Goal: Information Seeking & Learning: Check status

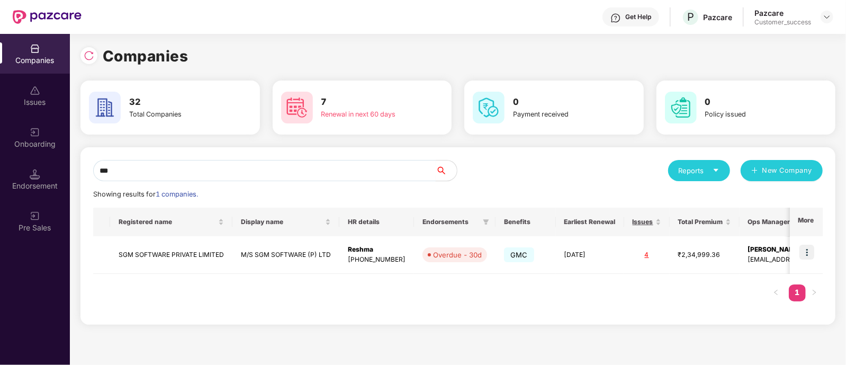
drag, startPoint x: 141, startPoint y: 169, endPoint x: 77, endPoint y: 167, distance: 63.6
click at [34, 163] on div "Companies Issues Onboarding Endorsement Pre Sales Companies 32 Total Companies …" at bounding box center [423, 199] width 846 height 331
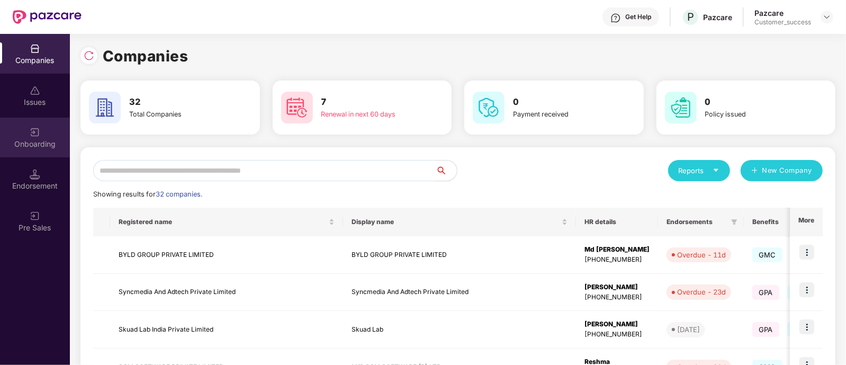
click at [34, 129] on img at bounding box center [35, 132] width 11 height 11
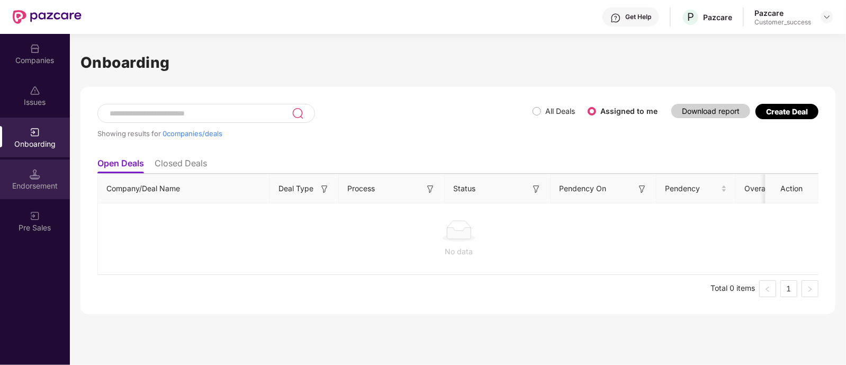
click at [31, 185] on div "Endorsement" at bounding box center [35, 186] width 70 height 11
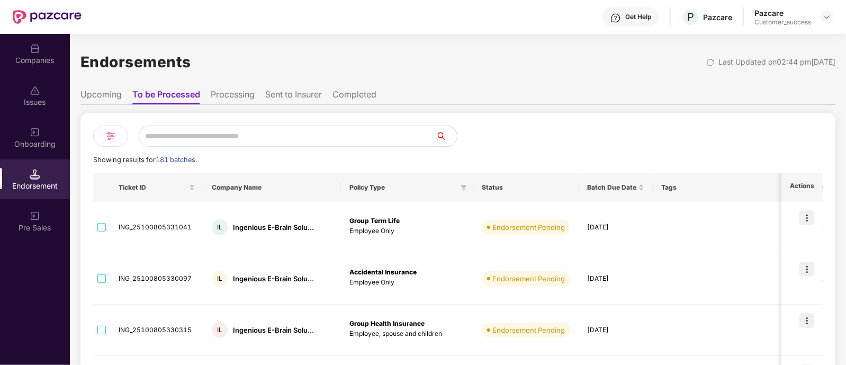
click at [355, 89] on li "Completed" at bounding box center [355, 96] width 44 height 15
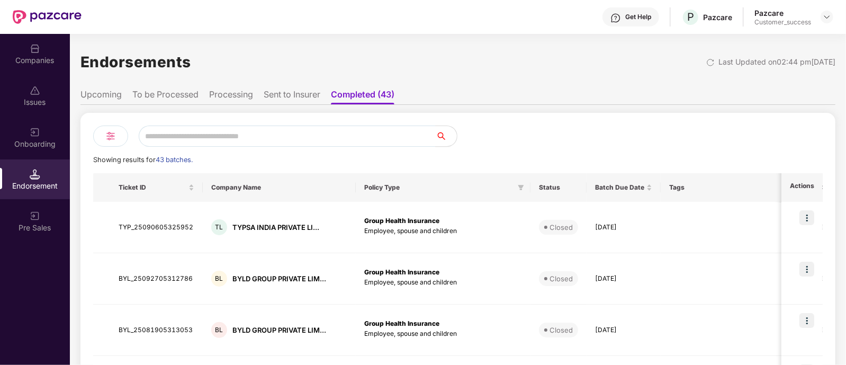
scroll to position [0, 1]
click at [272, 91] on li "Sent to Insurer" at bounding box center [292, 96] width 57 height 15
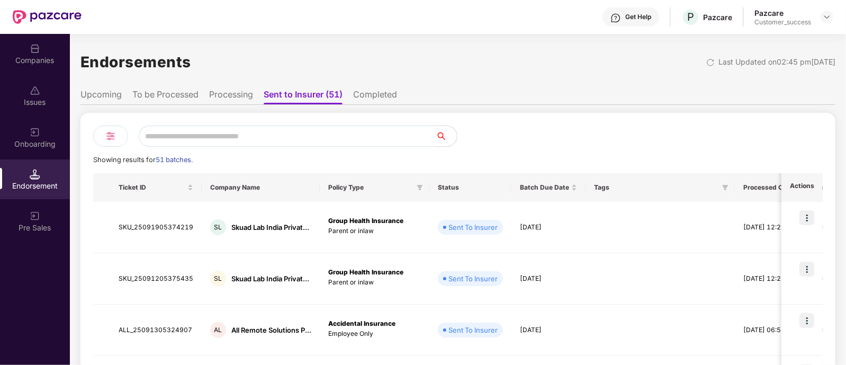
click at [26, 219] on div "Pre Sales" at bounding box center [35, 221] width 70 height 40
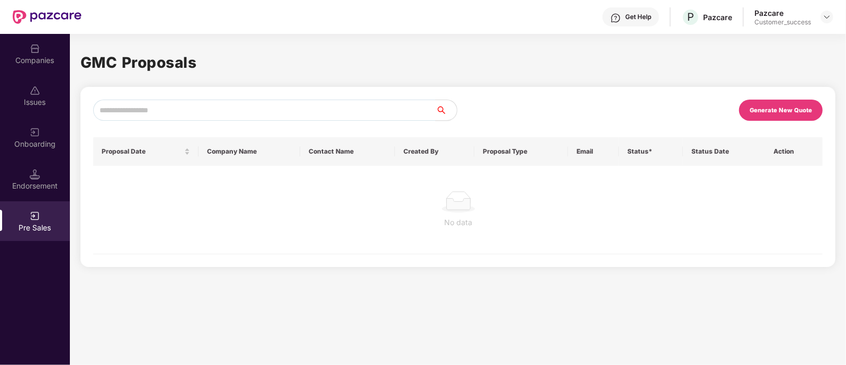
click at [19, 131] on div "Onboarding" at bounding box center [35, 138] width 70 height 40
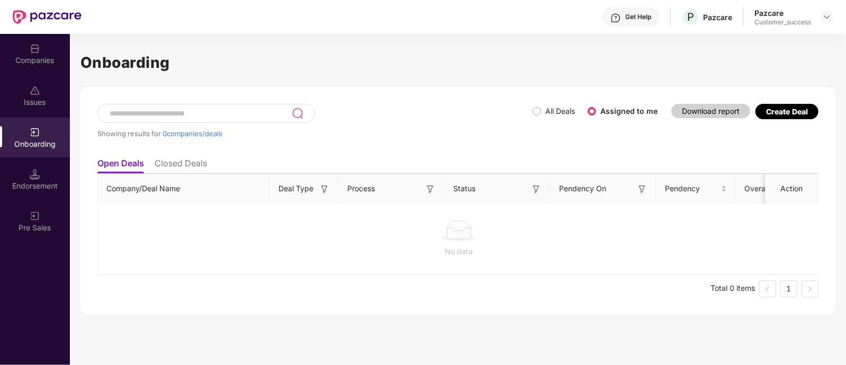
click at [174, 163] on li "Closed Deals" at bounding box center [181, 165] width 52 height 15
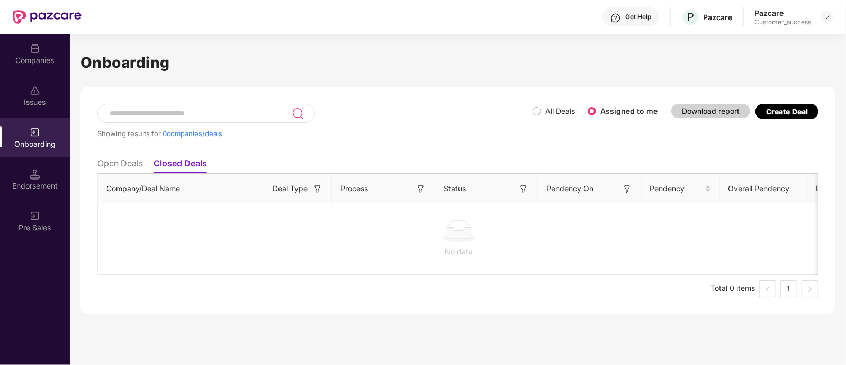
click at [24, 39] on div "Companies" at bounding box center [35, 54] width 70 height 40
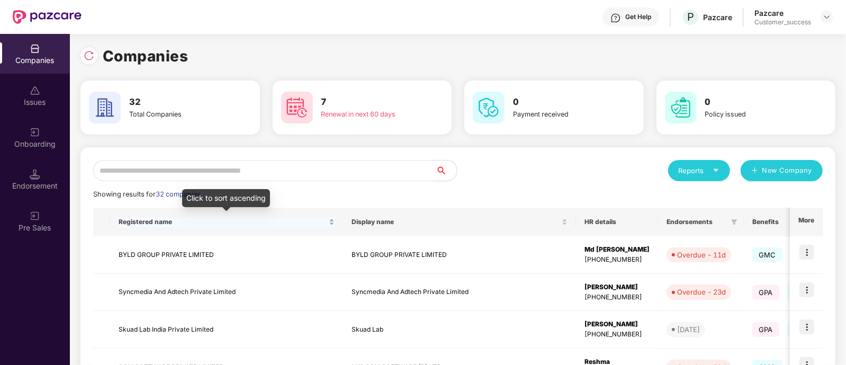
click at [286, 220] on span "Registered name" at bounding box center [223, 222] width 208 height 8
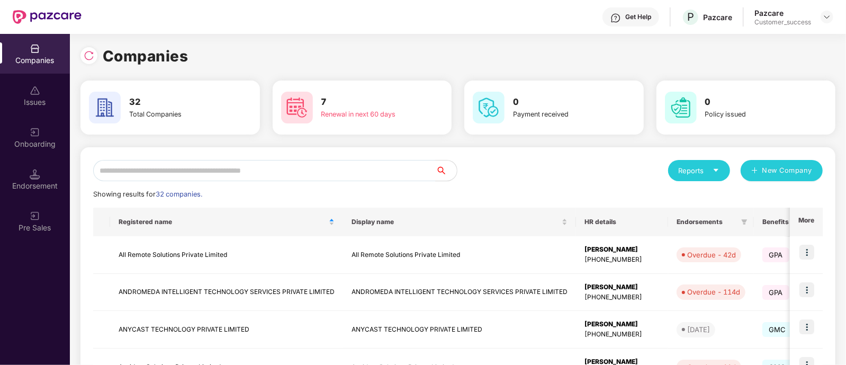
drag, startPoint x: 844, startPoint y: 121, endPoint x: 847, endPoint y: 135, distance: 13.6
click at [846, 135] on html "Get Help P Pazcare Pazcare Customer_success Companies Issues Onboarding Endorse…" at bounding box center [423, 182] width 846 height 365
click at [535, 160] on div "Reports New Company" at bounding box center [640, 170] width 365 height 21
